Goal: Transaction & Acquisition: Purchase product/service

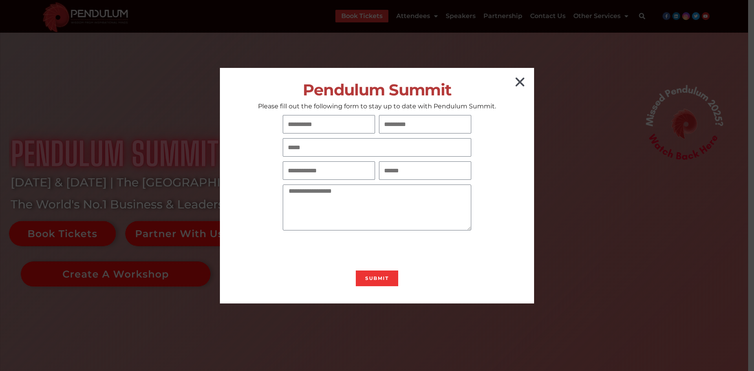
click at [518, 86] on icon "Close" at bounding box center [520, 82] width 13 height 13
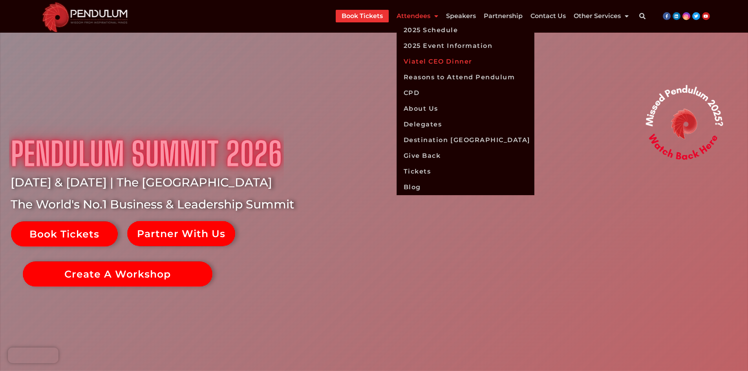
click at [441, 62] on link "Viatel CEO Dinner" at bounding box center [466, 62] width 138 height 16
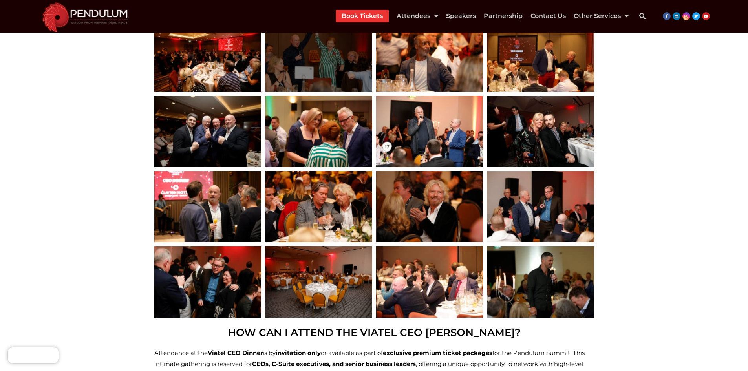
scroll to position [402, 0]
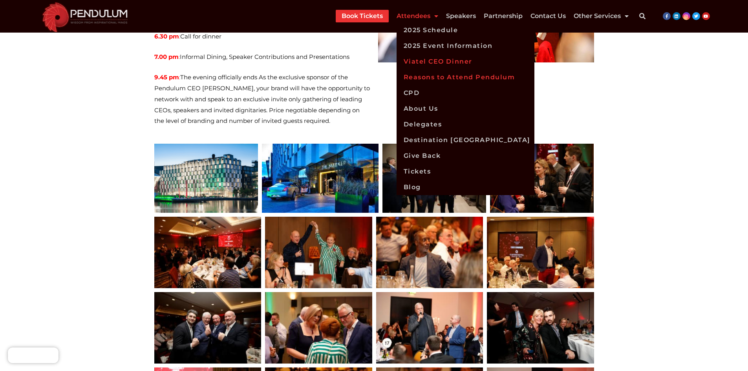
click at [419, 82] on link "Reasons to Attend Pendulum" at bounding box center [466, 77] width 138 height 16
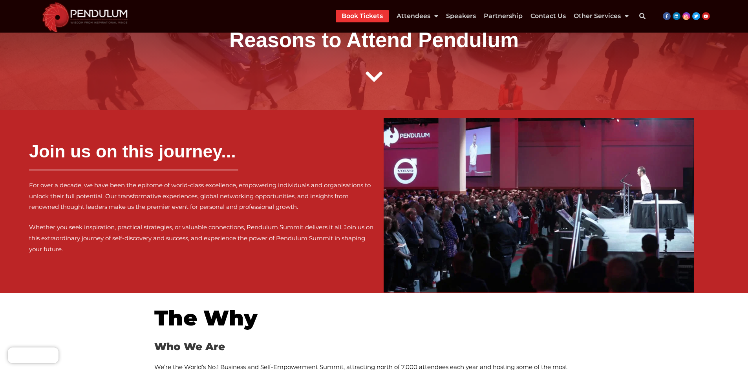
scroll to position [52, 0]
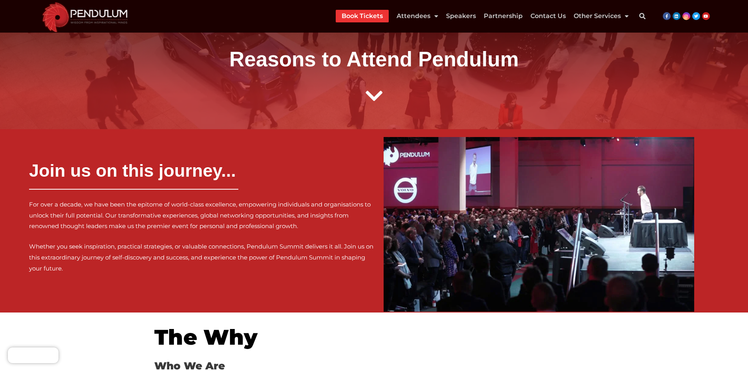
click at [255, 62] on h2 "Reasons to Attend Pendulum" at bounding box center [374, 59] width 422 height 27
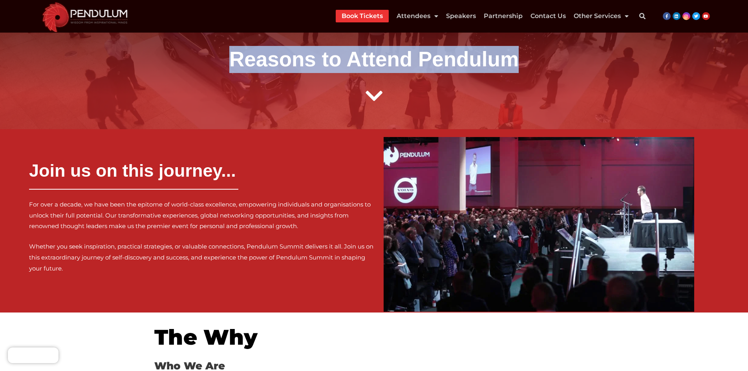
click at [461, 62] on h2 "Reasons to Attend Pendulum" at bounding box center [374, 59] width 422 height 27
copy h2 "Reasons to Attend Pendulum"
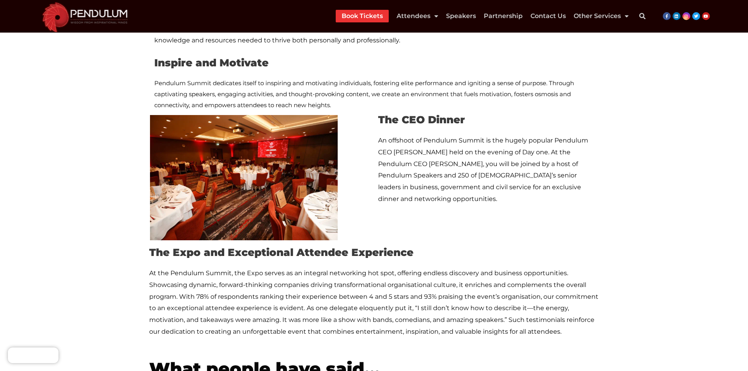
scroll to position [1453, 0]
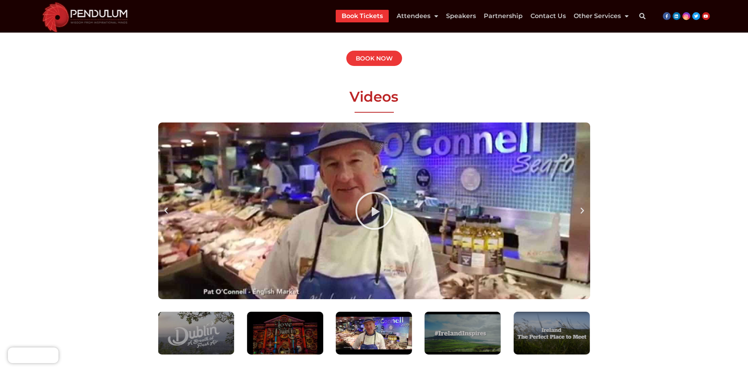
scroll to position [715, 0]
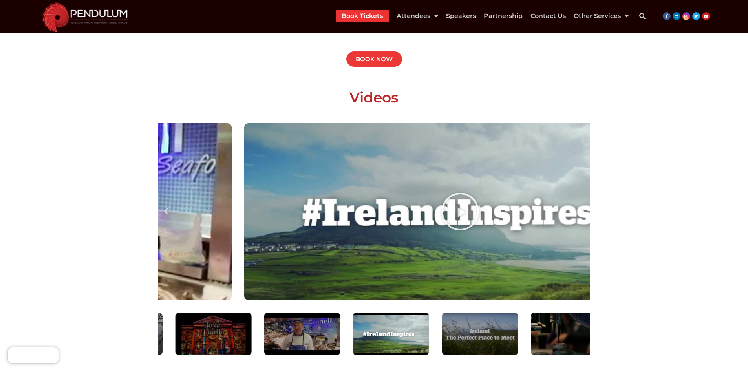
click at [158, 214] on div "Play" at bounding box center [16, 211] width 432 height 177
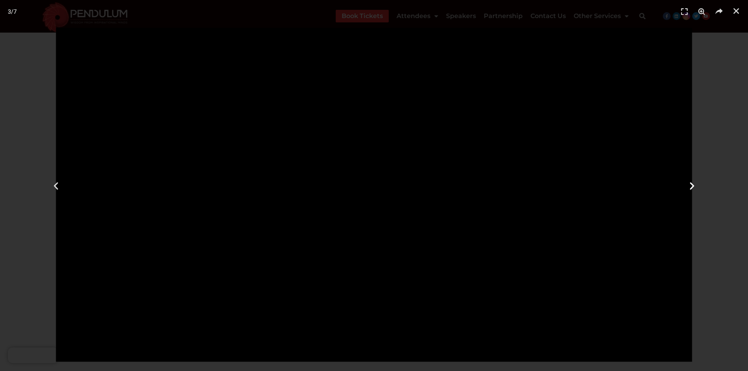
click at [693, 185] on icon "Next slide" at bounding box center [692, 186] width 10 height 10
click at [732, 7] on link "Close (Esc)" at bounding box center [736, 11] width 12 height 12
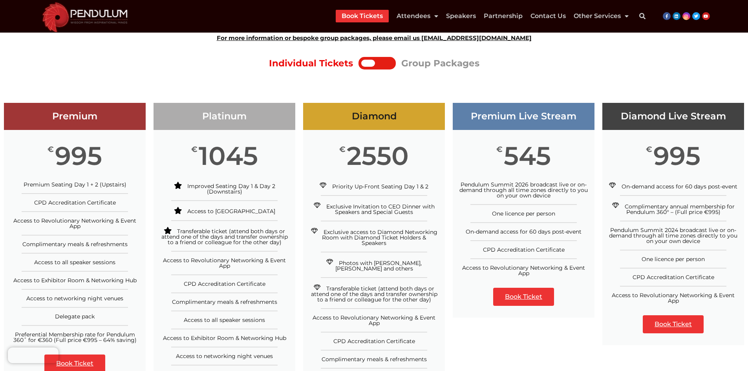
scroll to position [41, 0]
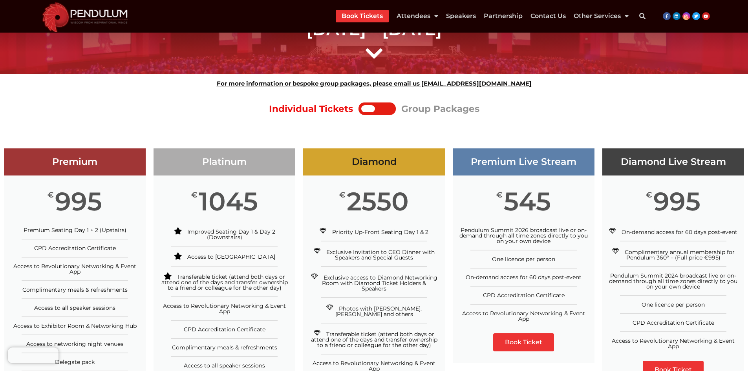
click at [376, 110] on div at bounding box center [384, 108] width 18 height 7
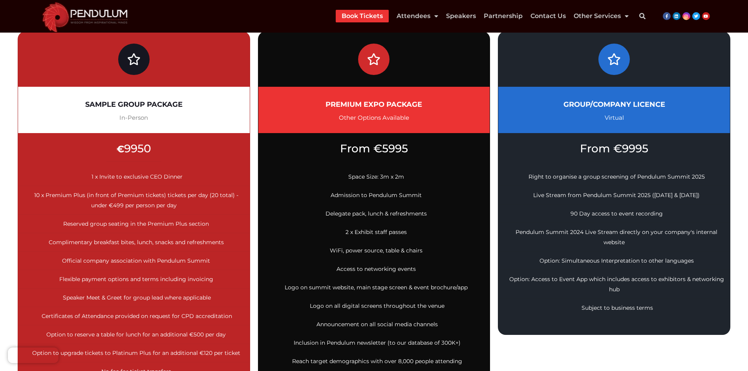
scroll to position [2, 0]
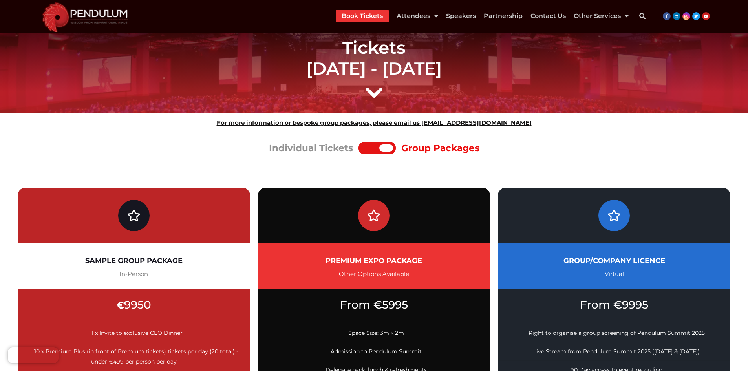
click at [386, 150] on div at bounding box center [386, 147] width 14 height 7
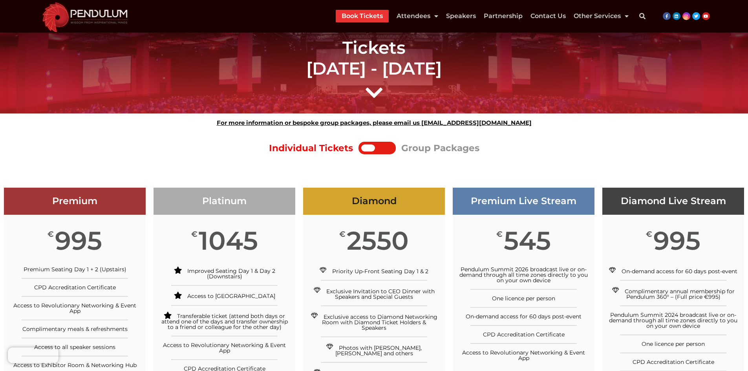
click at [388, 143] on div at bounding box center [376, 148] width 37 height 13
click at [387, 144] on div at bounding box center [384, 147] width 18 height 7
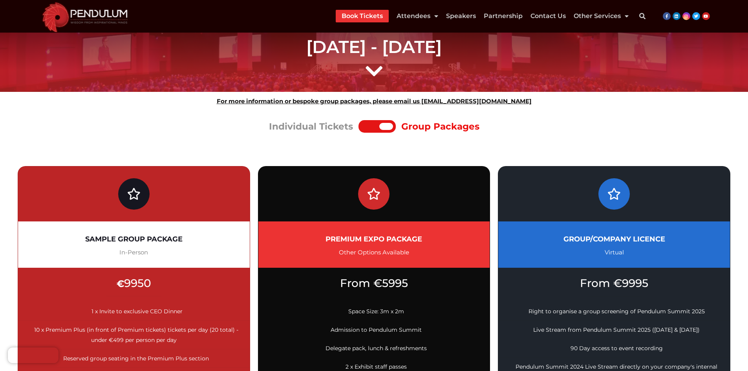
scroll to position [0, 0]
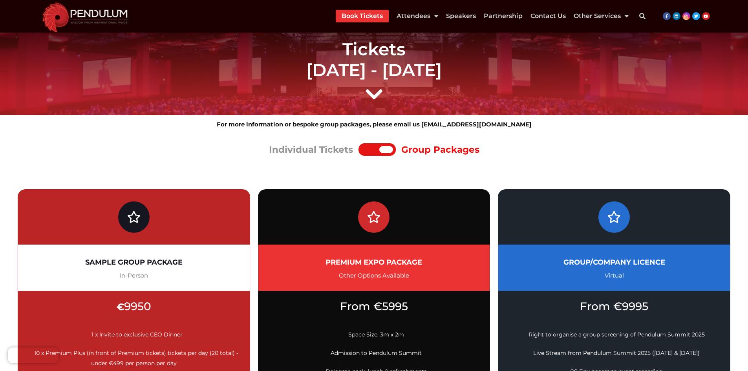
click at [379, 151] on div at bounding box center [370, 149] width 18 height 7
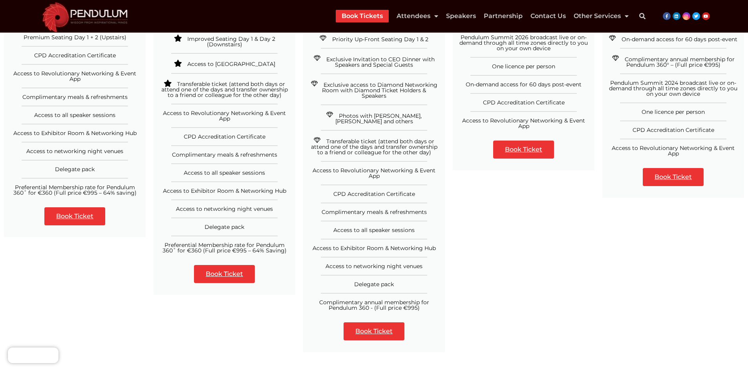
scroll to position [236, 0]
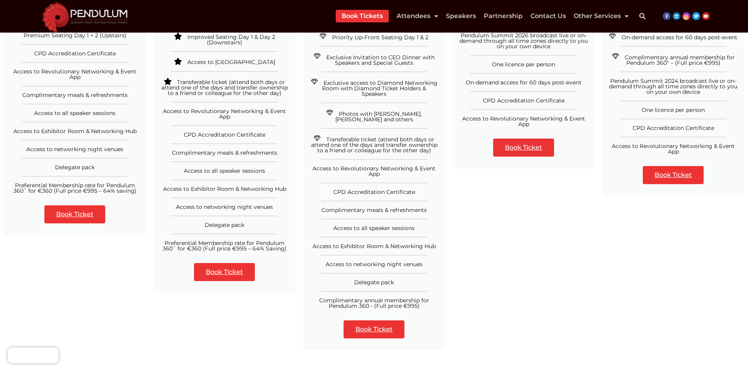
click at [390, 320] on link "Book Ticket" at bounding box center [374, 329] width 61 height 18
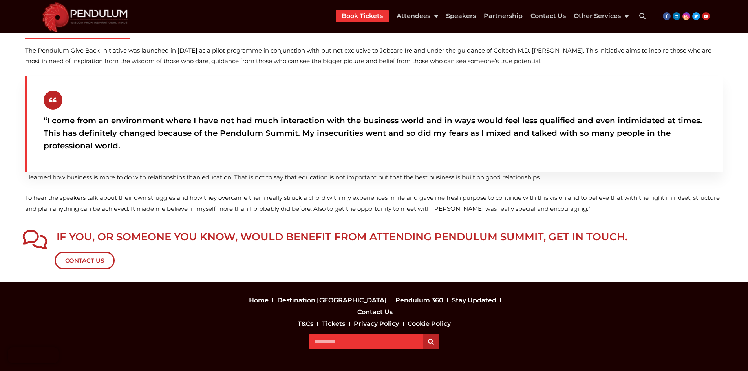
scroll to position [542, 0]
